Goal: Share content

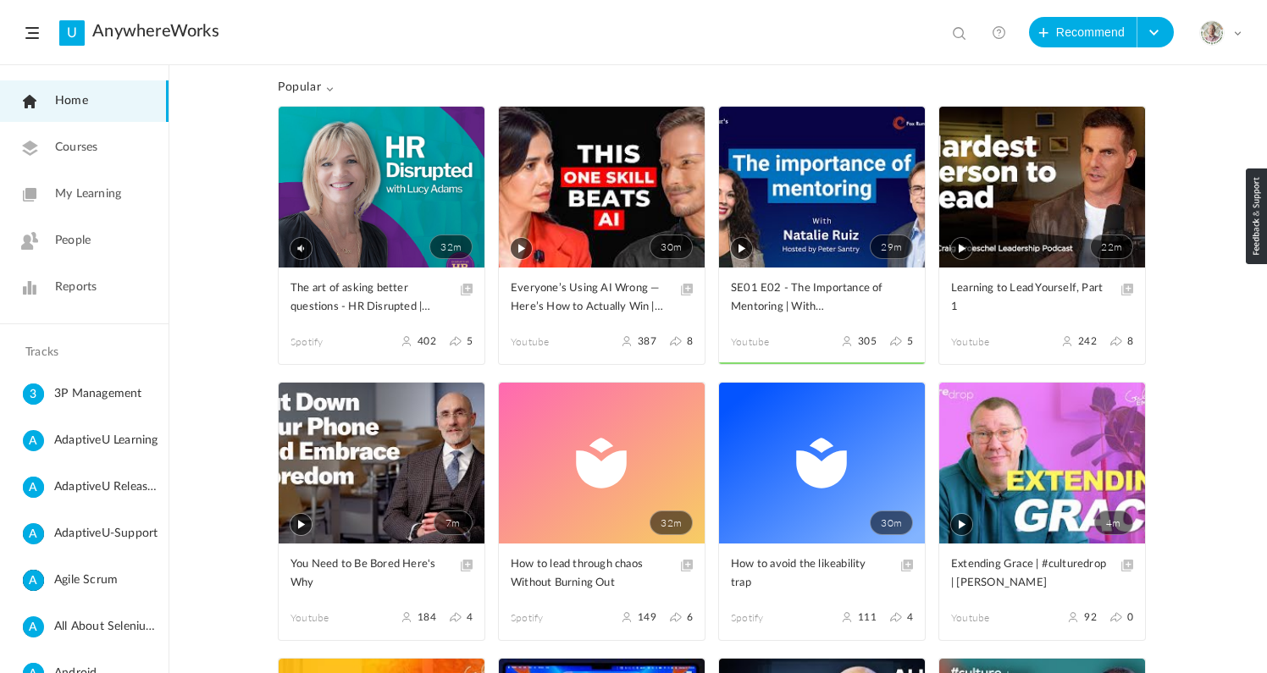
click at [959, 30] on span at bounding box center [961, 34] width 17 height 17
paste input "Death by a Thousand Papercuts, and How to Avoid It"
type input "Death by a Thousand Papercuts, and How to Avoid It"
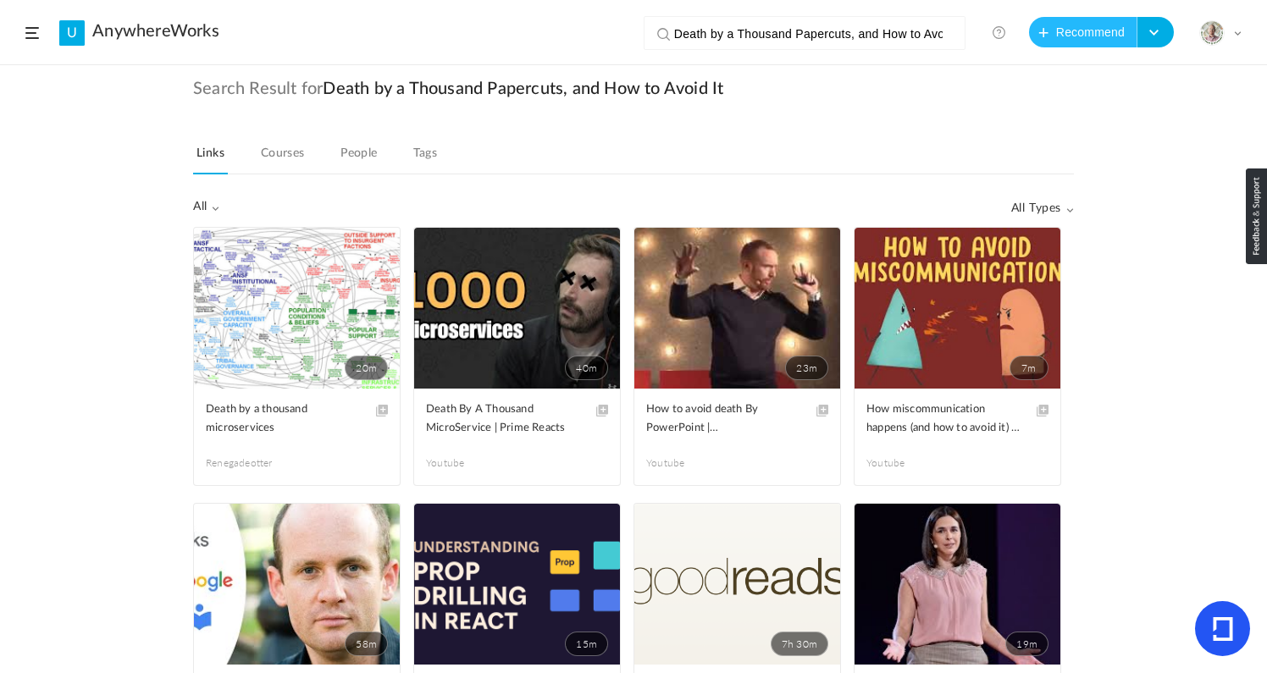
click at [1073, 27] on button "Recommend" at bounding box center [1083, 32] width 108 height 30
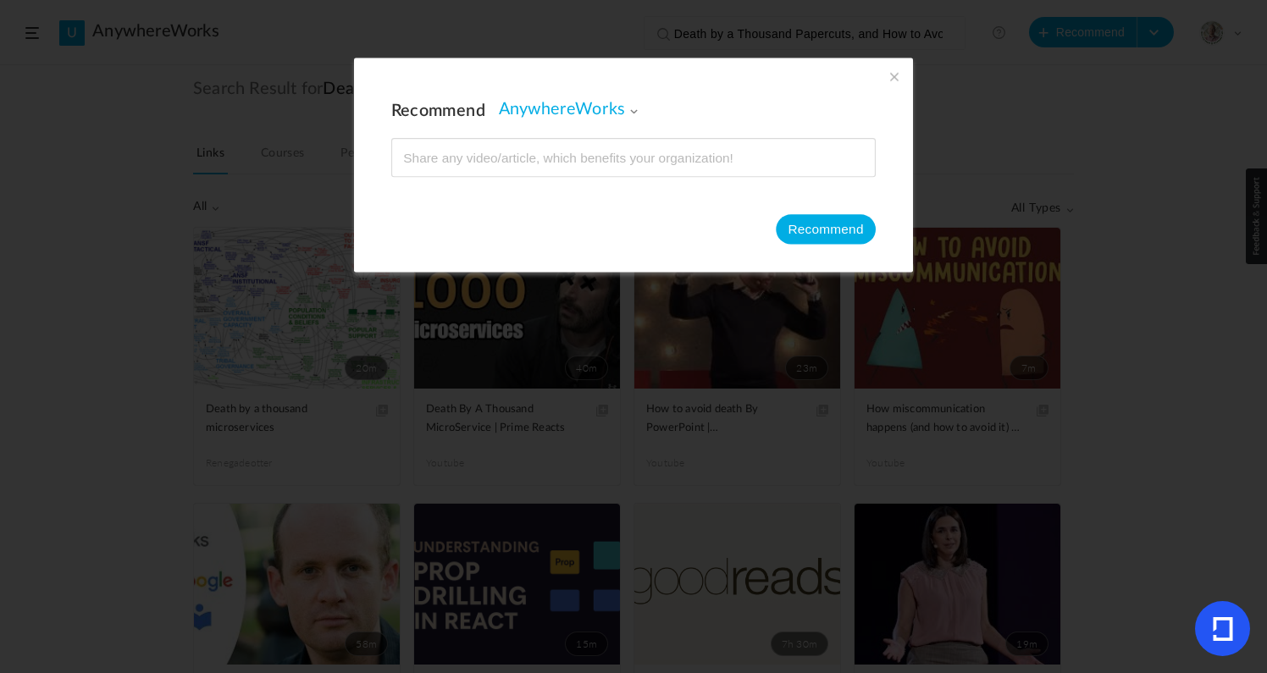
type input "[URL][DOMAIN_NAME]"
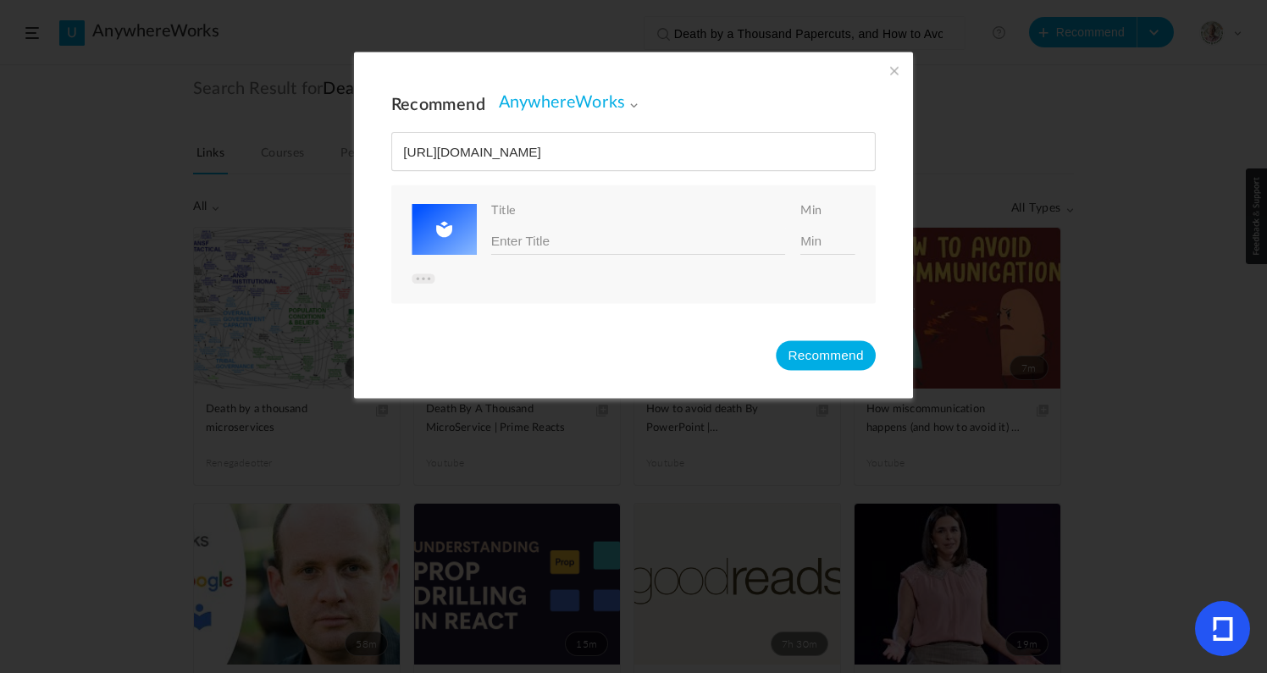
type input "[URL][DOMAIN_NAME]"
click at [573, 235] on input at bounding box center [638, 241] width 294 height 26
paste input "[URL][DOMAIN_NAME]"
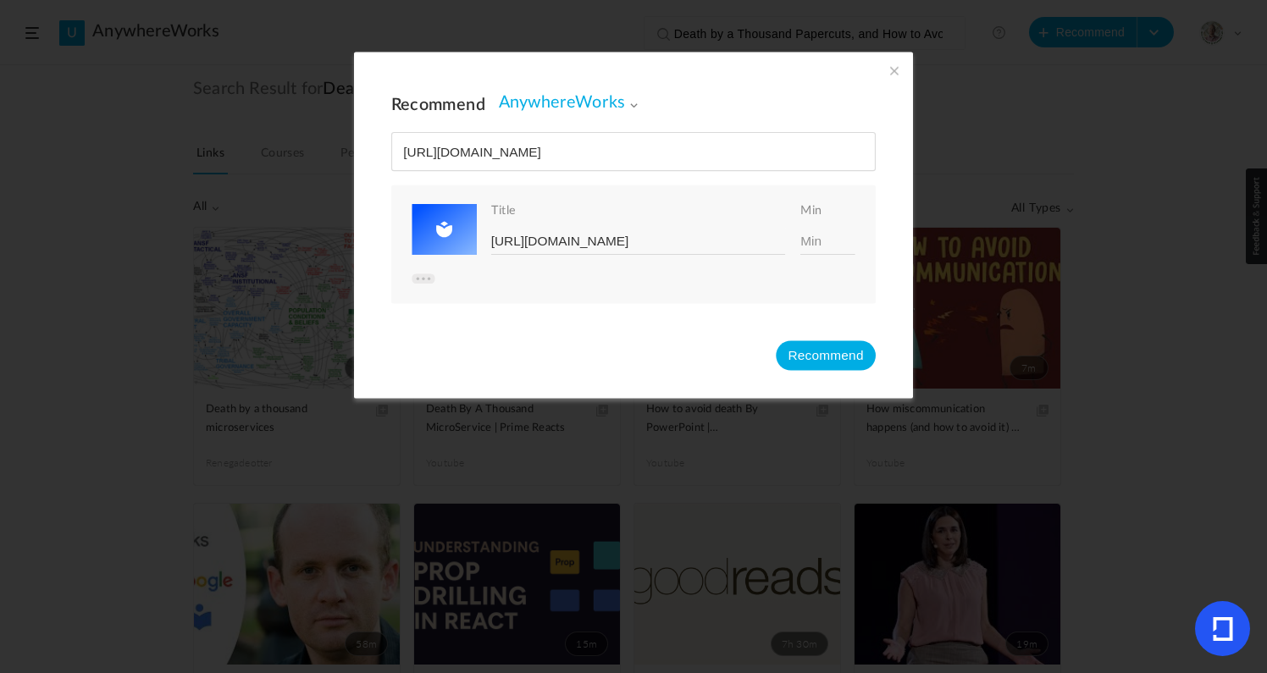
type input "[URL][DOMAIN_NAME]"
click at [811, 244] on input at bounding box center [827, 241] width 55 height 26
type input "9"
click at [441, 233] on input "file" at bounding box center [592, 270] width 361 height 134
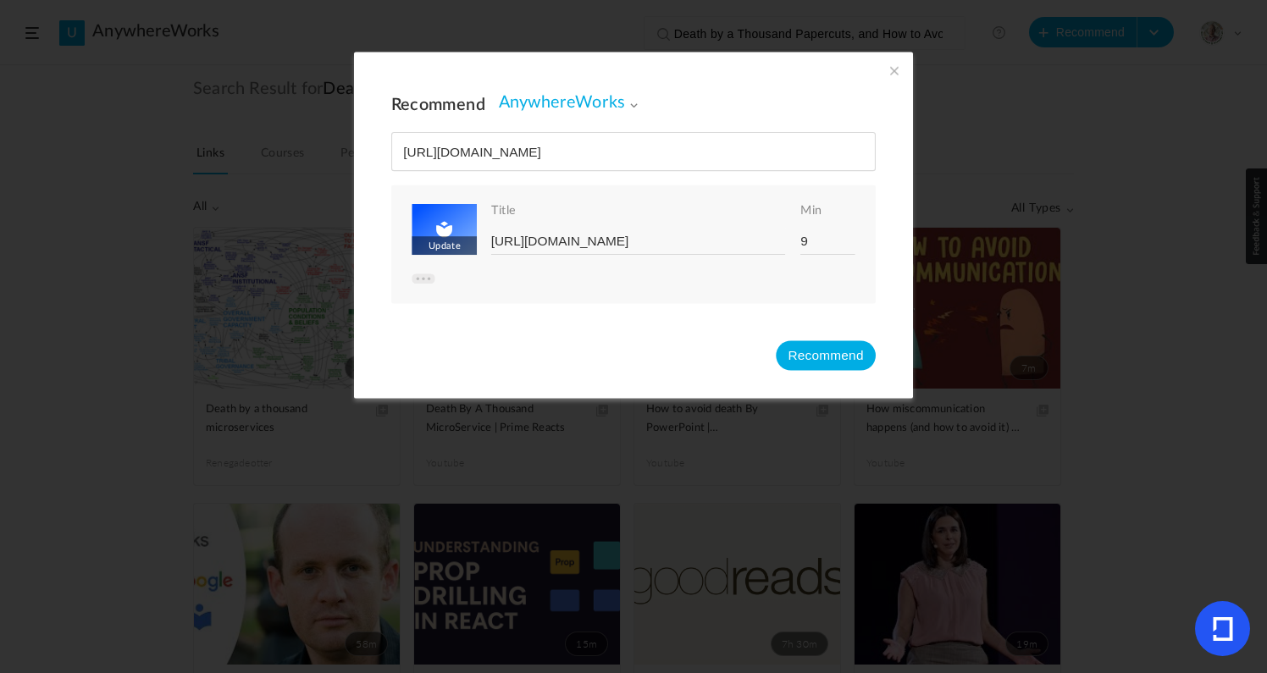
type input "C:\fakepath\AnySnap [DATE] at 10_48_16 AM.png"
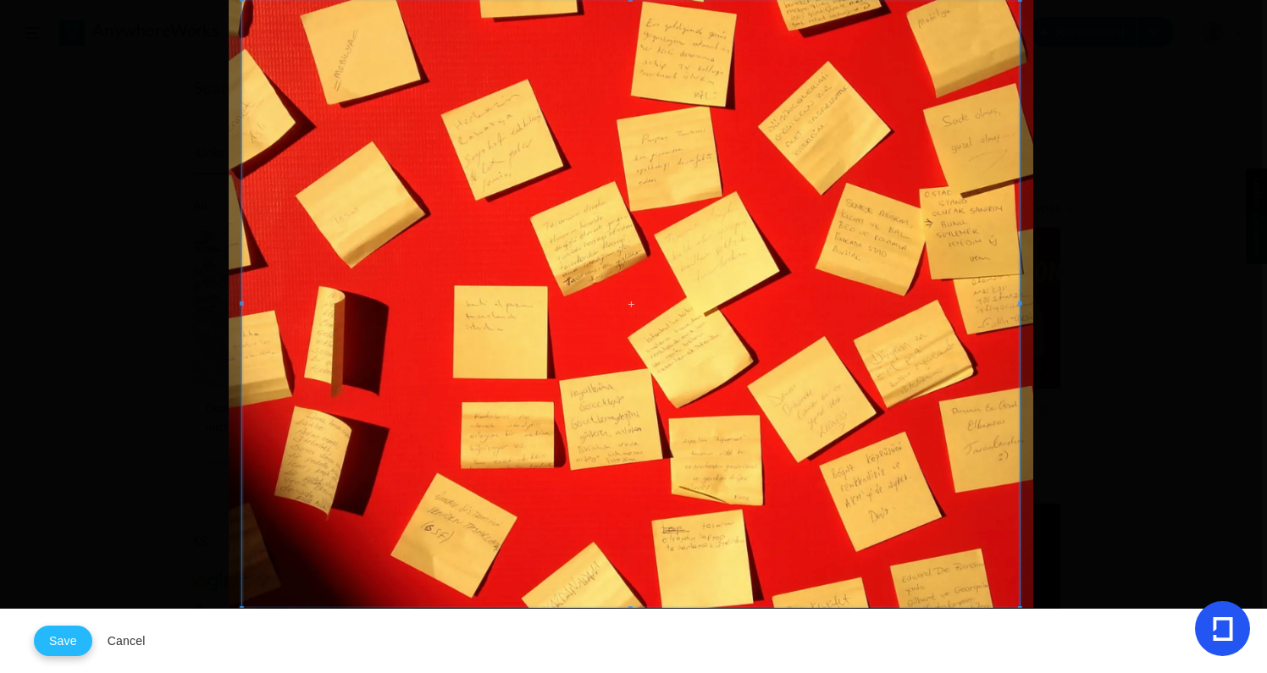
click at [63, 641] on button "Save" at bounding box center [63, 641] width 58 height 30
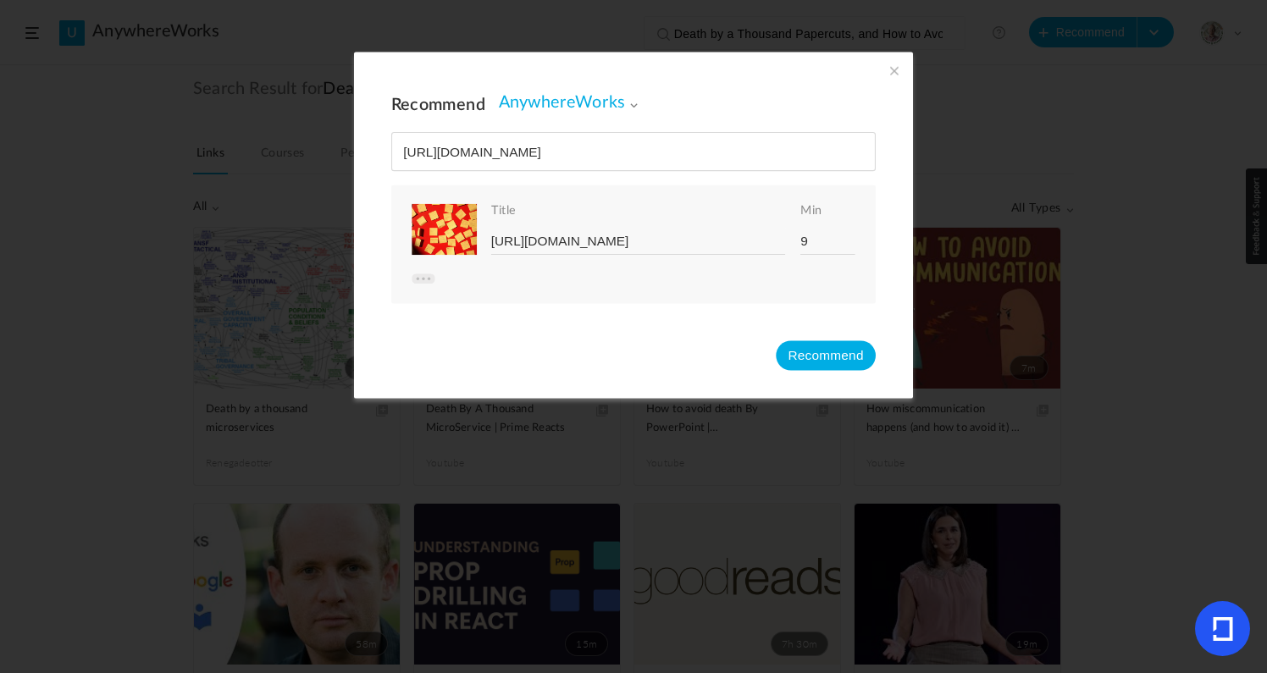
click at [638, 241] on input "[URL][DOMAIN_NAME]" at bounding box center [638, 241] width 294 height 26
type input "D"
paste input "Death by a Thousand Papercuts, and How to Avoid It"
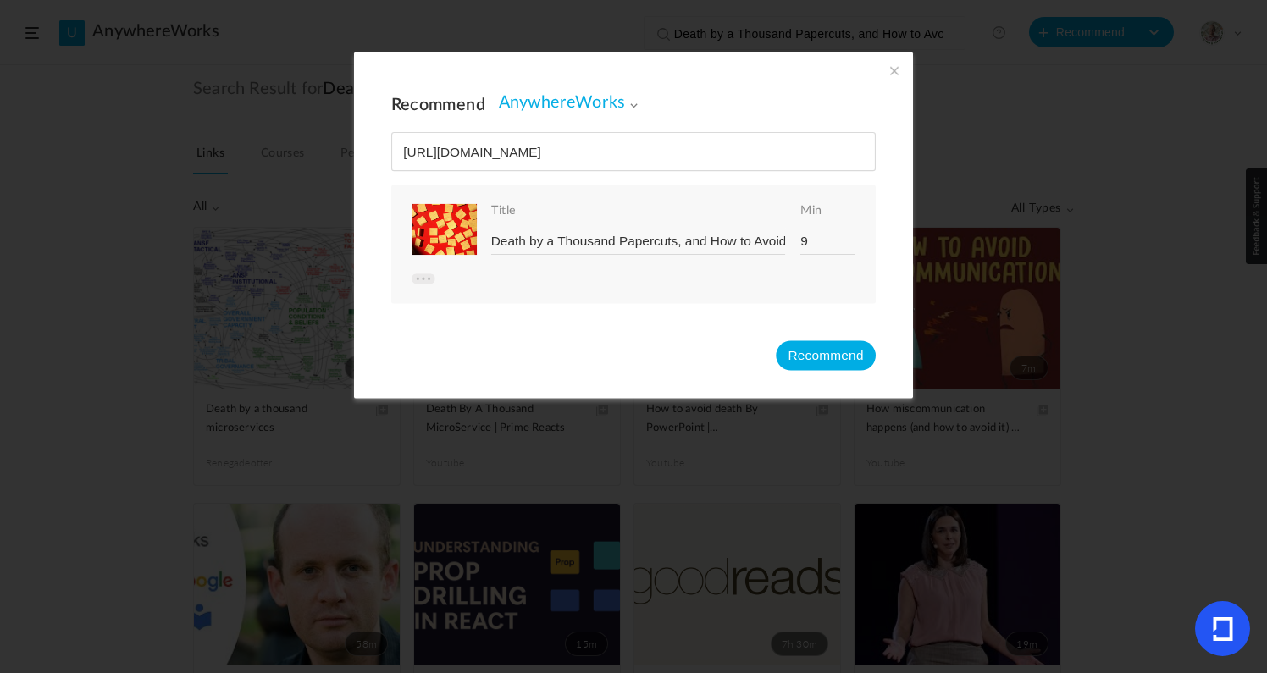
scroll to position [0, 11]
type input "Death by a Thousand Papercuts, and How to Avoid It"
click at [630, 102] on span at bounding box center [633, 104] width 9 height 9
click at [685, 90] on div "Recommend AnywhereWorks AnywhereWorks 3P Management AdaptiveU Learning Adaptive…" at bounding box center [633, 225] width 559 height 346
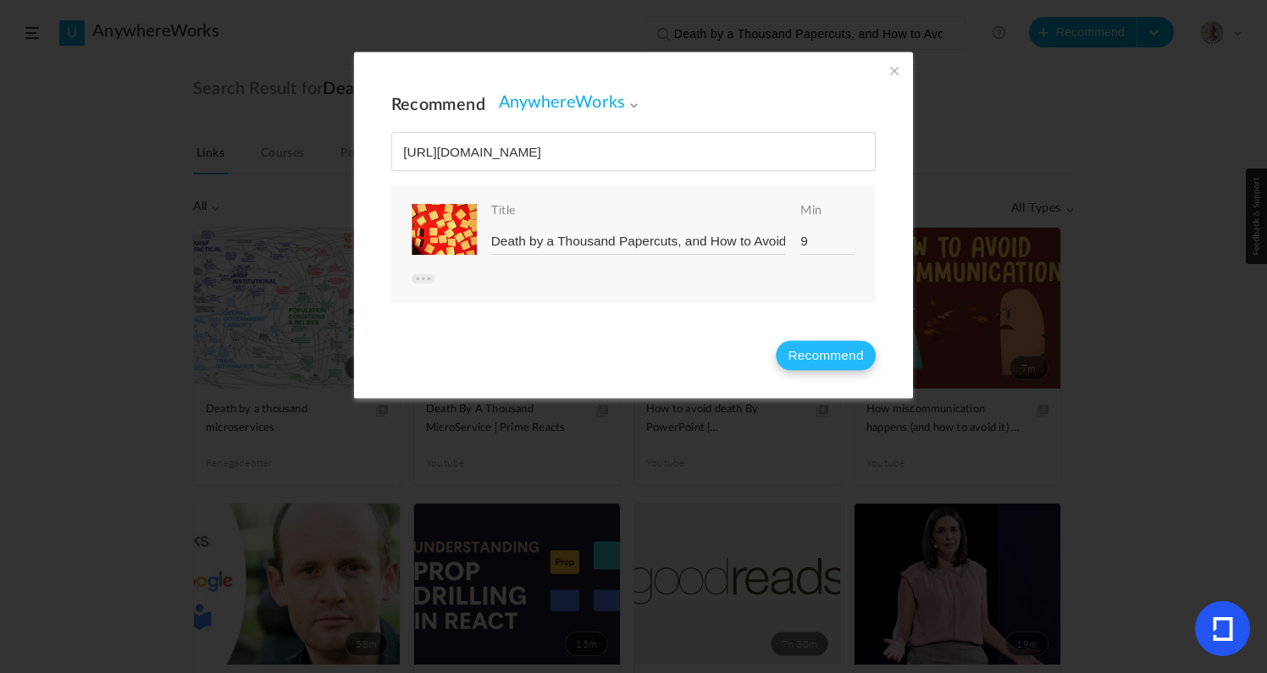
click at [830, 361] on button "Recommend" at bounding box center [826, 356] width 100 height 30
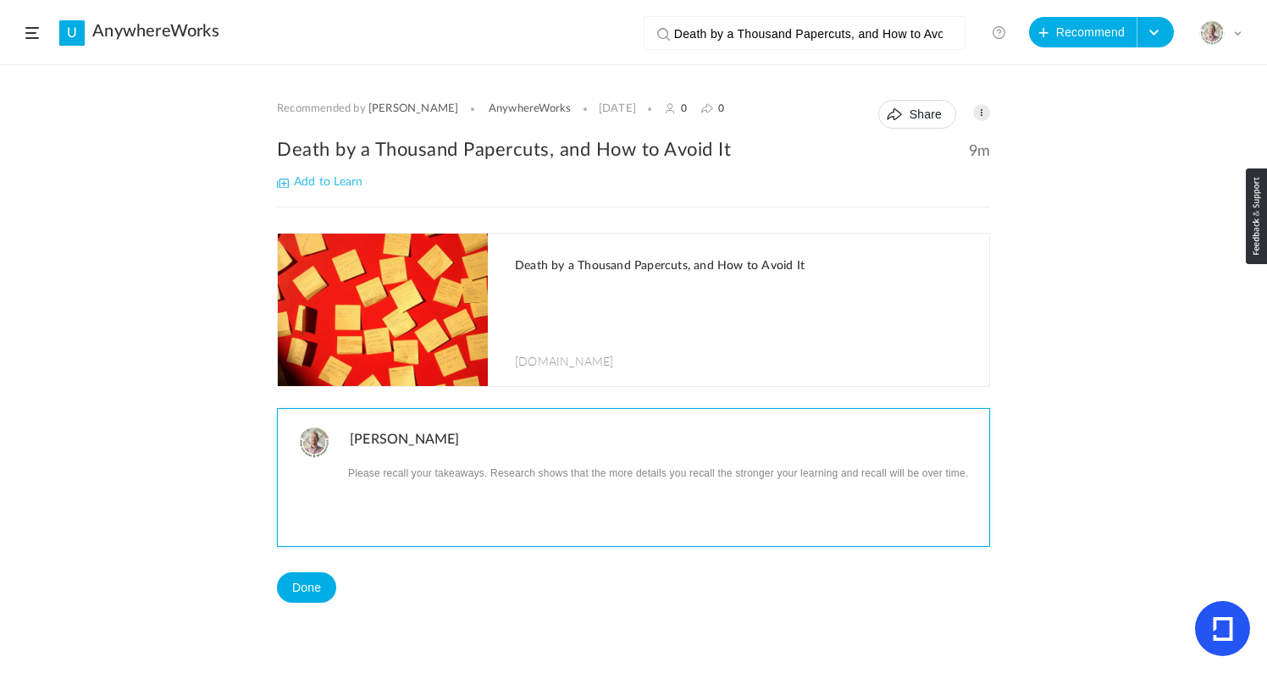
click at [485, 476] on p at bounding box center [663, 473] width 627 height 22
click at [444, 480] on p at bounding box center [663, 473] width 627 height 22
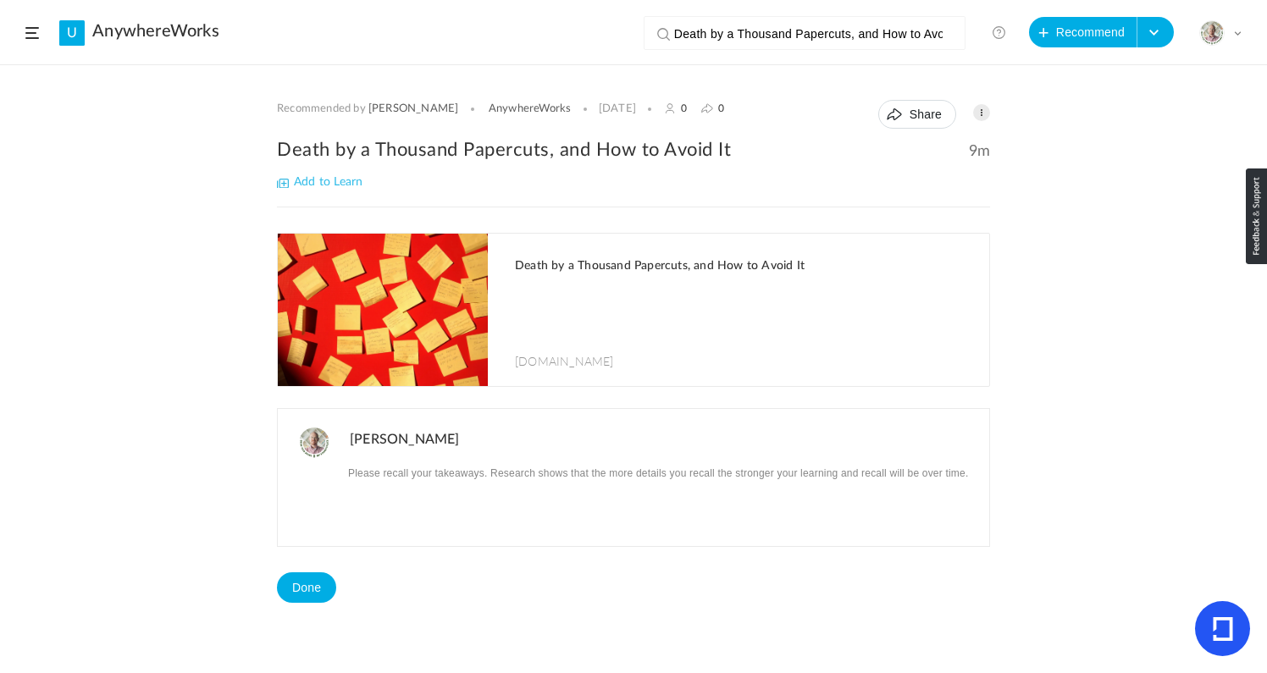
click at [368, 320] on img at bounding box center [383, 310] width 210 height 152
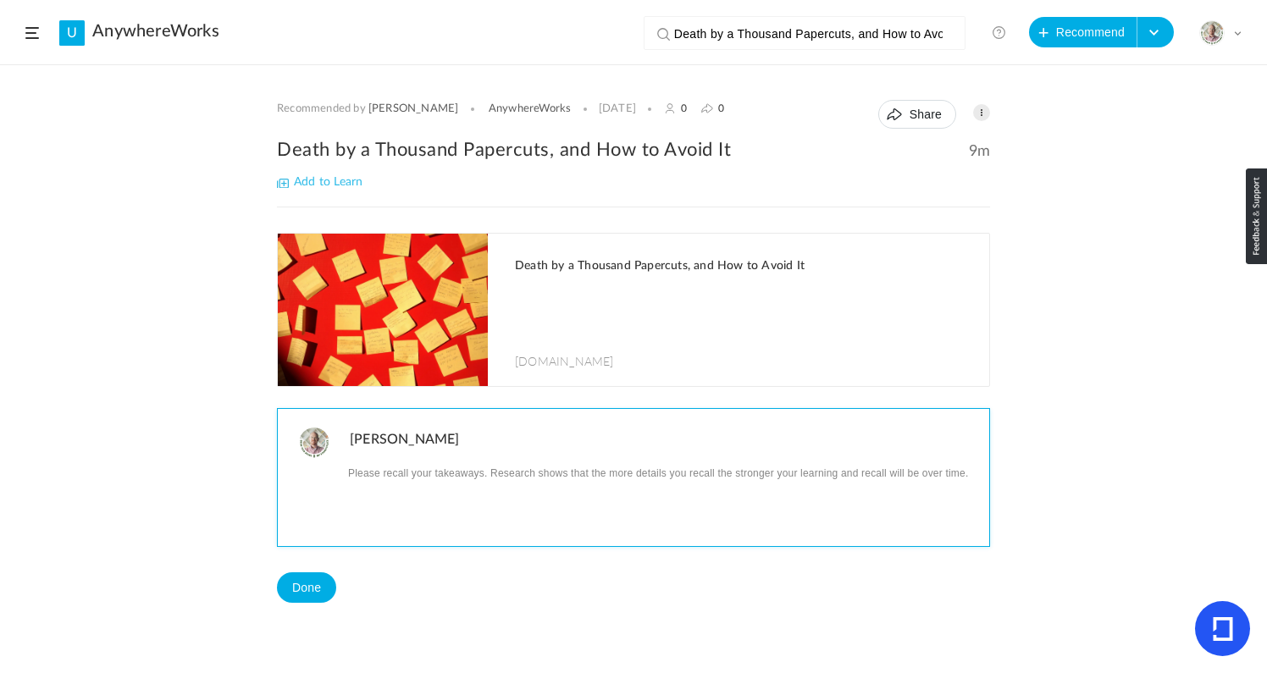
click at [476, 482] on p at bounding box center [663, 473] width 627 height 22
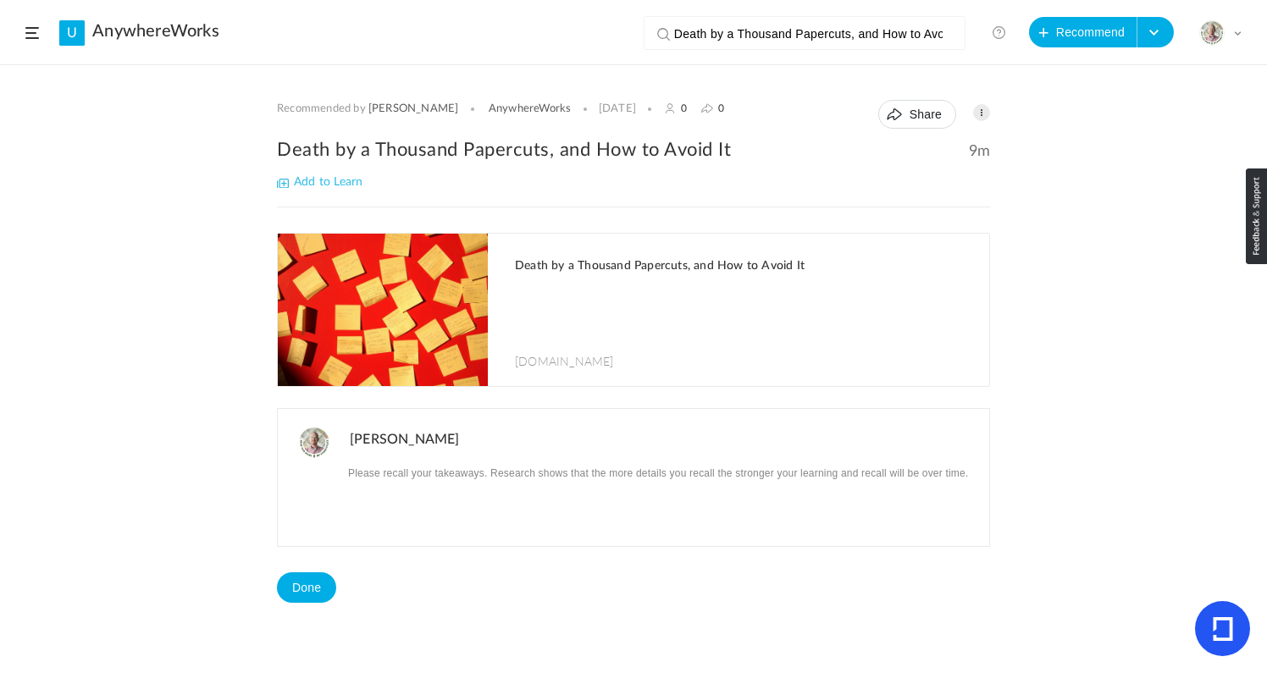
click at [1148, 219] on div "Recommended by [PERSON_NAME] AnywhereWorks [DATE] 0 0 Share Edit Delete 9m %" at bounding box center [633, 369] width 1267 height 607
